Goal: Task Accomplishment & Management: Use online tool/utility

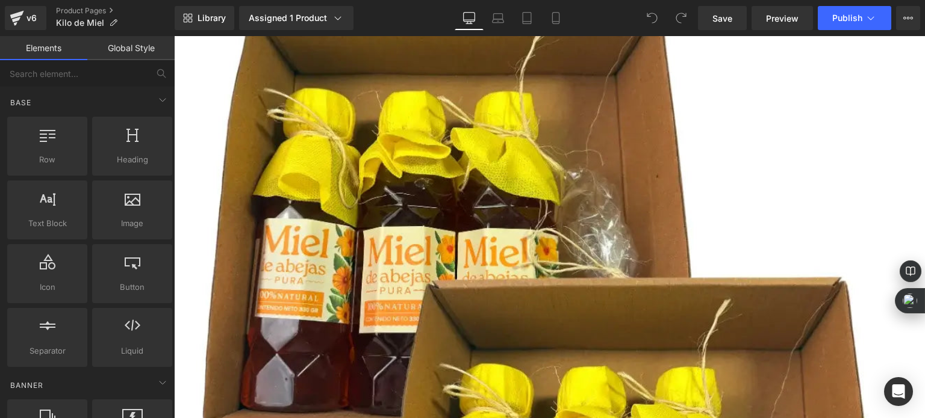
scroll to position [3853, 0]
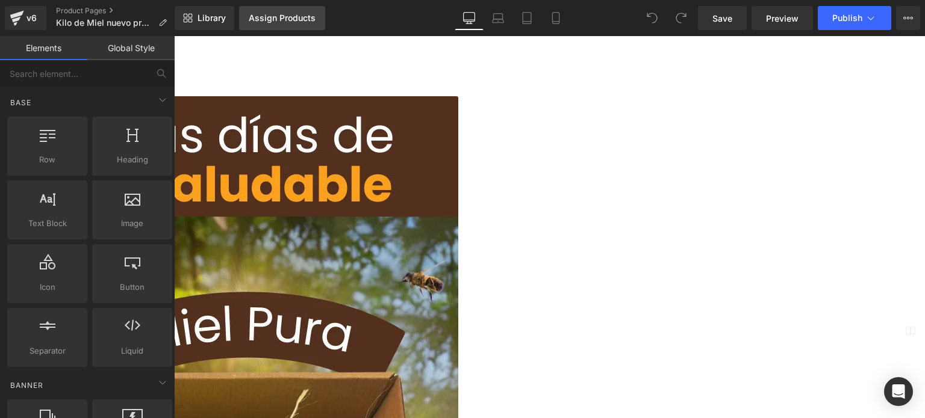
click at [311, 14] on div "Assign Products" at bounding box center [282, 18] width 67 height 10
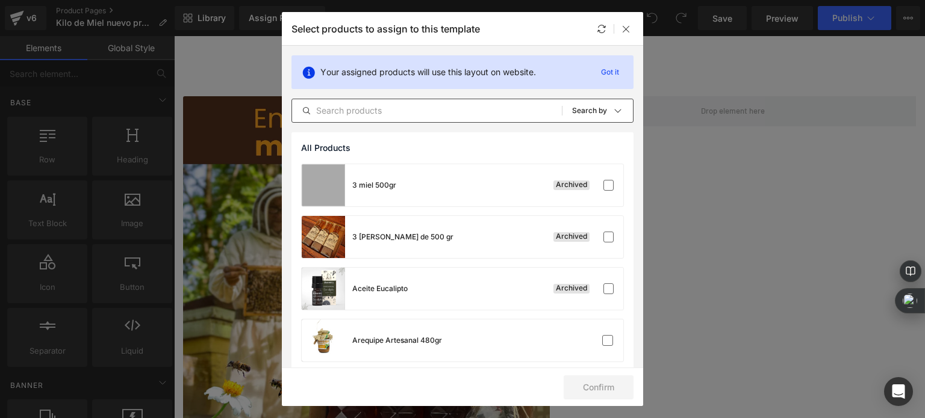
click at [411, 107] on input "text" at bounding box center [427, 111] width 270 height 14
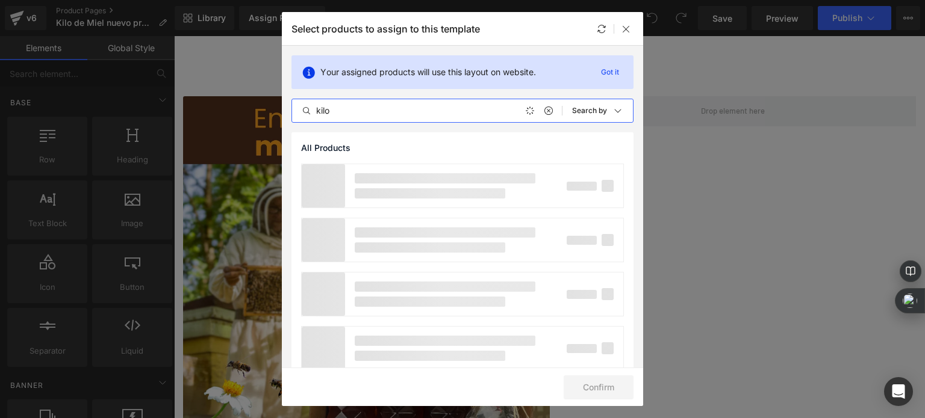
type input "kilo"
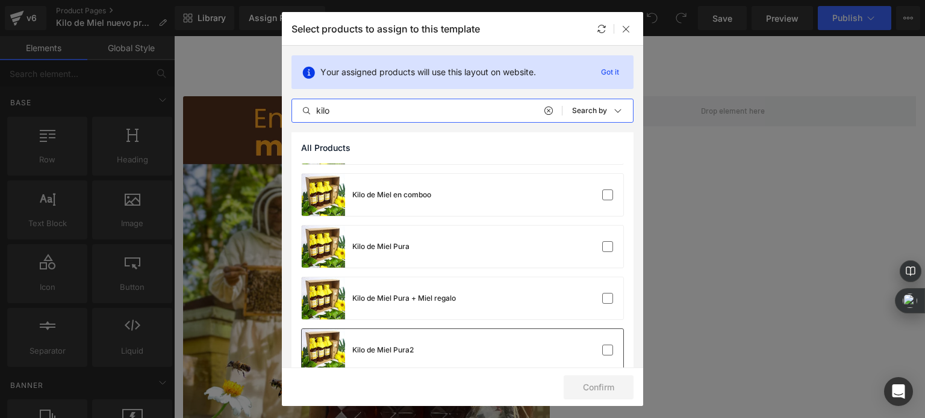
scroll to position [115, 0]
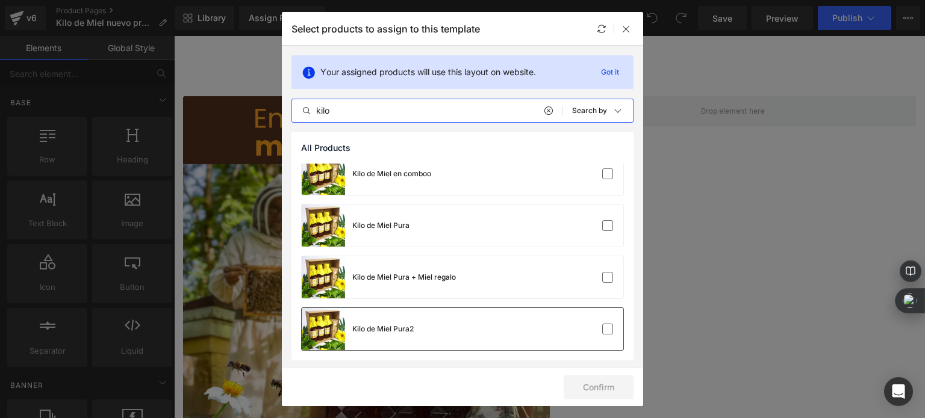
click at [479, 321] on div "Kilo de Miel Pura2" at bounding box center [462, 329] width 321 height 42
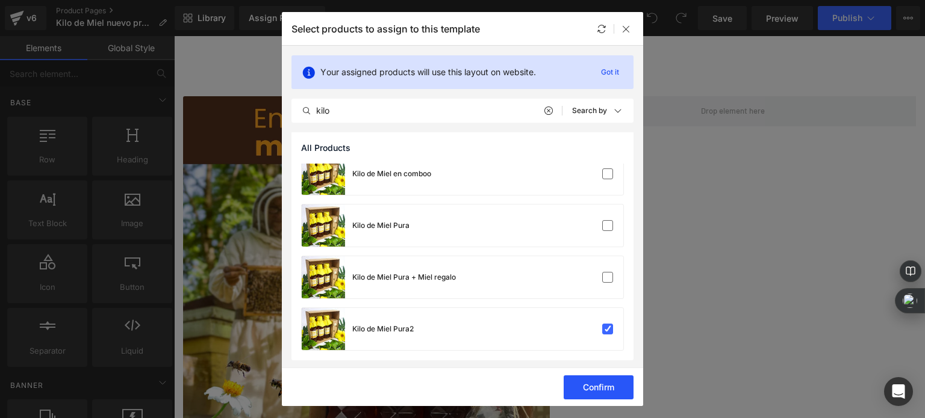
click at [601, 389] on button "Confirm" at bounding box center [599, 388] width 70 height 24
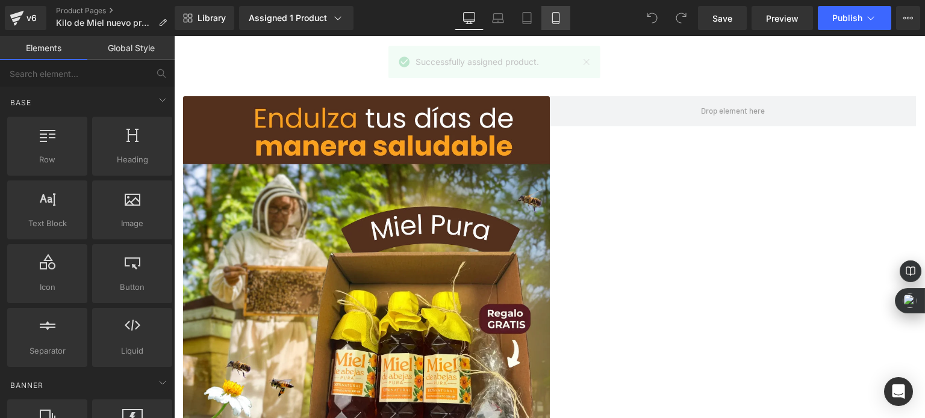
click at [558, 19] on icon at bounding box center [556, 18] width 12 height 12
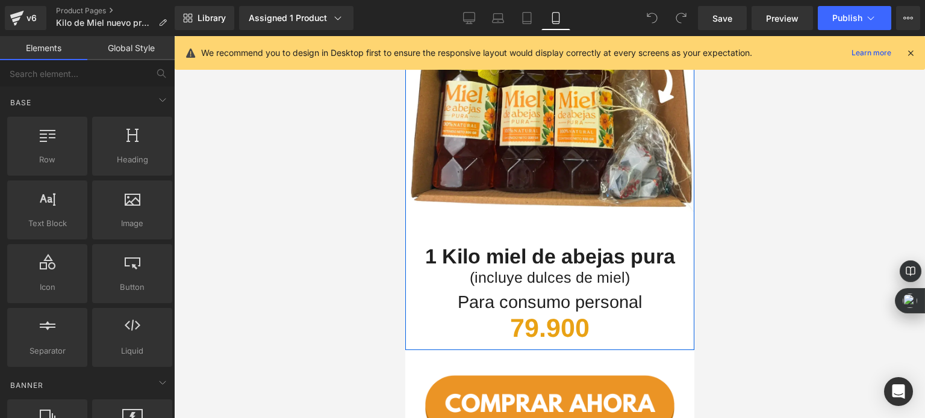
scroll to position [1746, 0]
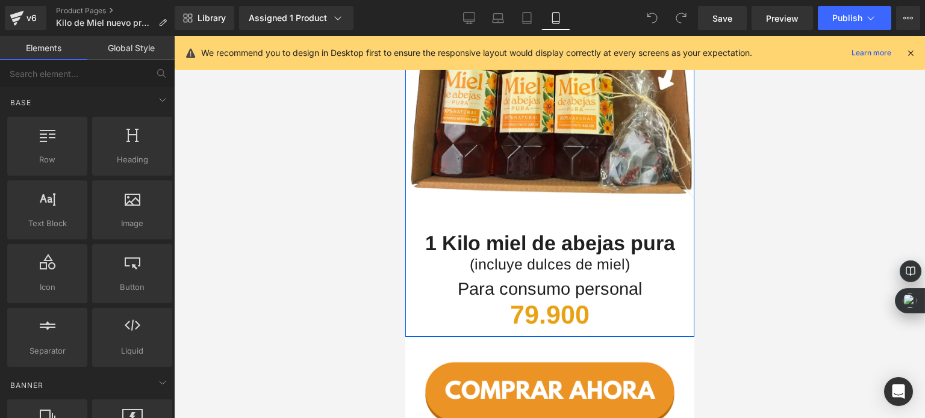
click at [526, 300] on div "79.900 Heading" at bounding box center [549, 315] width 289 height 31
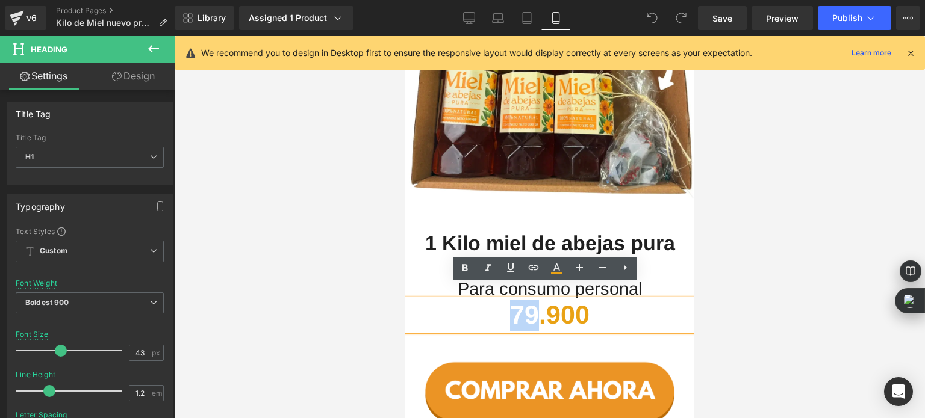
drag, startPoint x: 531, startPoint y: 299, endPoint x: 510, endPoint y: 301, distance: 21.1
click at [510, 301] on h1 "79.900" at bounding box center [549, 315] width 289 height 31
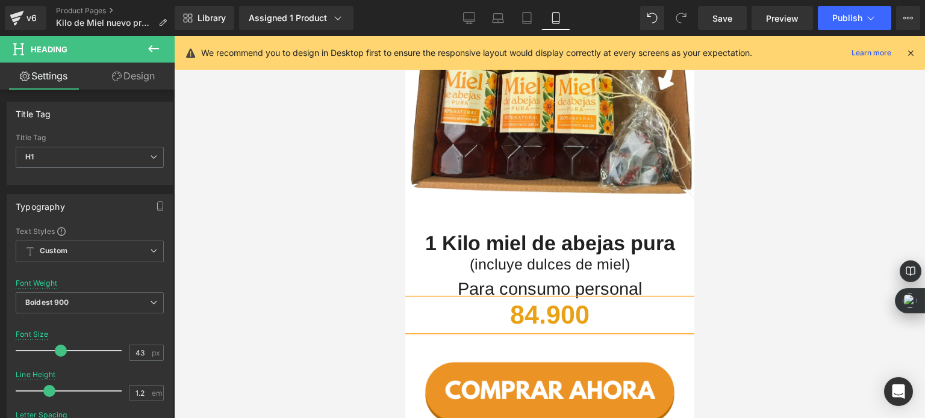
click at [328, 303] on div at bounding box center [549, 227] width 751 height 382
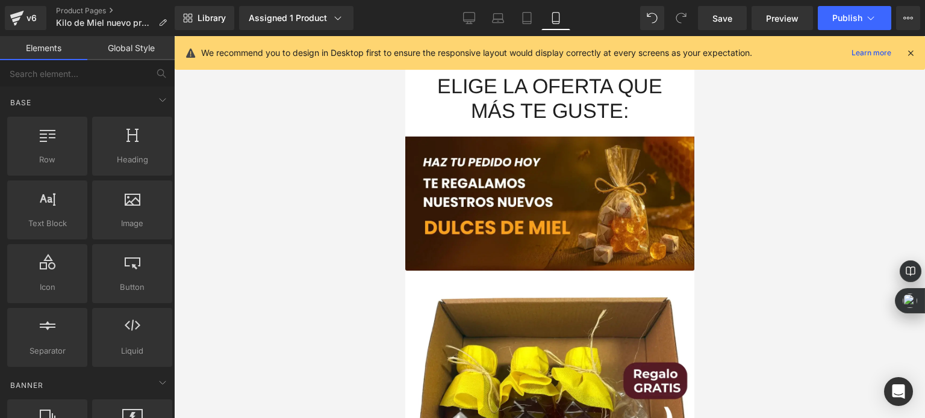
scroll to position [1385, 0]
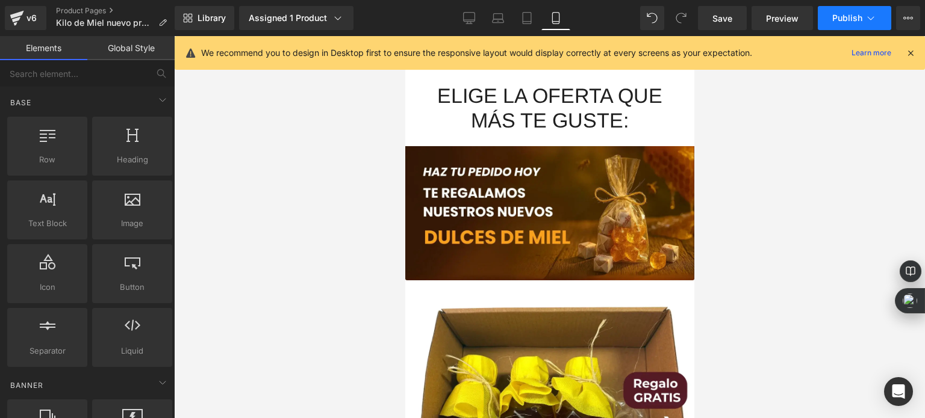
click at [832, 10] on button "Publish" at bounding box center [854, 18] width 73 height 24
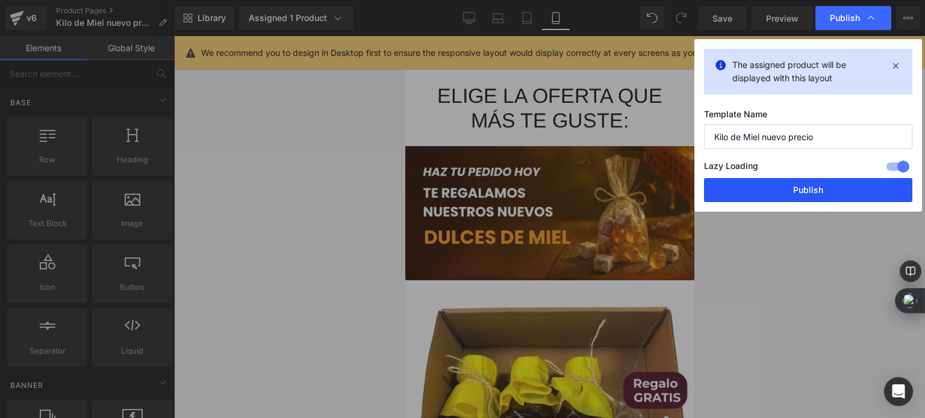
click at [772, 196] on button "Publish" at bounding box center [808, 190] width 208 height 24
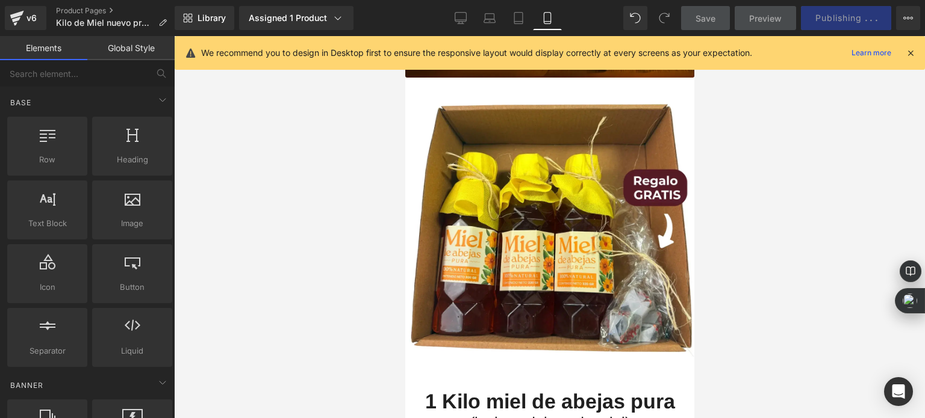
scroll to position [1565, 0]
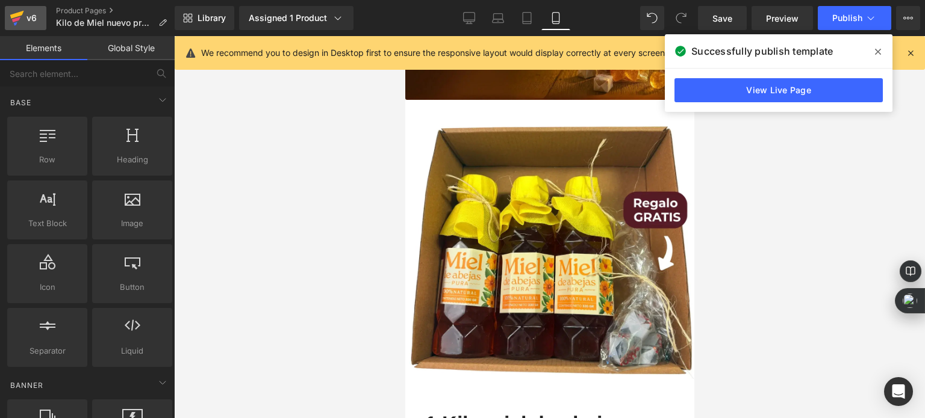
click at [21, 11] on icon at bounding box center [17, 18] width 14 height 30
